Goal: Task Accomplishment & Management: Manage account settings

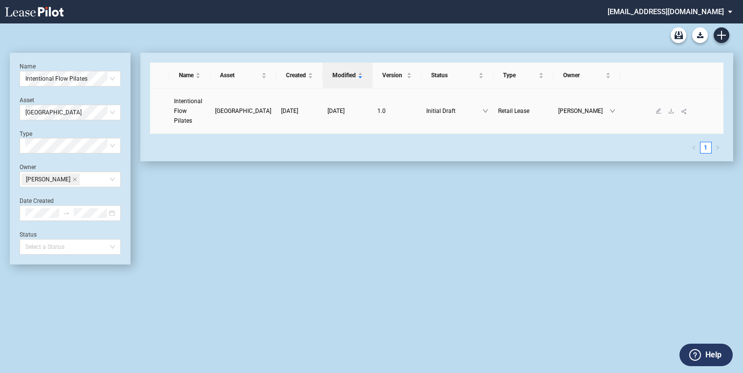
click at [223, 107] on td "[GEOGRAPHIC_DATA]" at bounding box center [243, 110] width 66 height 45
click at [199, 104] on span "Intentional Flow Pilates" at bounding box center [188, 111] width 28 height 26
click at [181, 100] on span "Intentional Flow Pilates" at bounding box center [188, 111] width 28 height 26
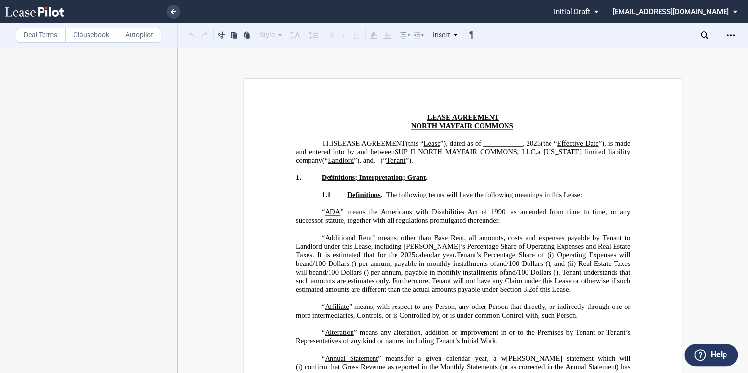
click at [37, 33] on label "Deal Terms" at bounding box center [41, 35] width 50 height 15
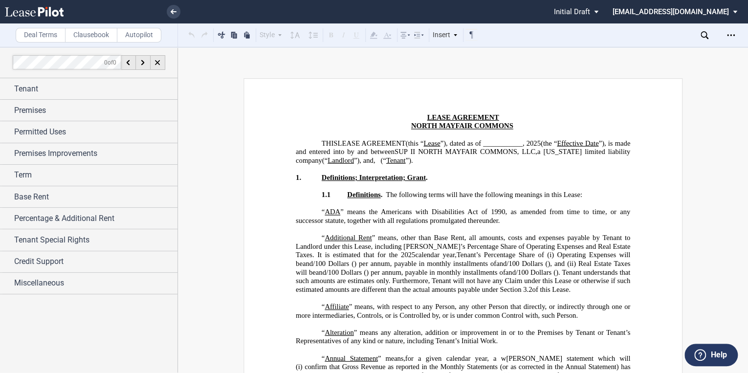
click at [78, 36] on label "Clausebook" at bounding box center [91, 35] width 52 height 15
